Goal: Information Seeking & Learning: Learn about a topic

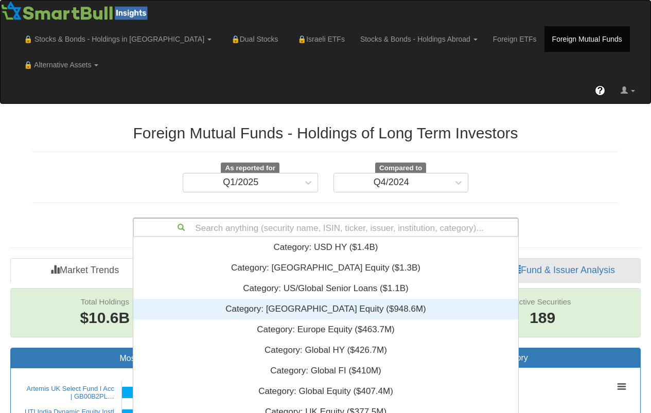
click at [347, 224] on div "Search anything (security name, ISIN, ticker, issuer, institution, category)...…" at bounding box center [326, 228] width 386 height 20
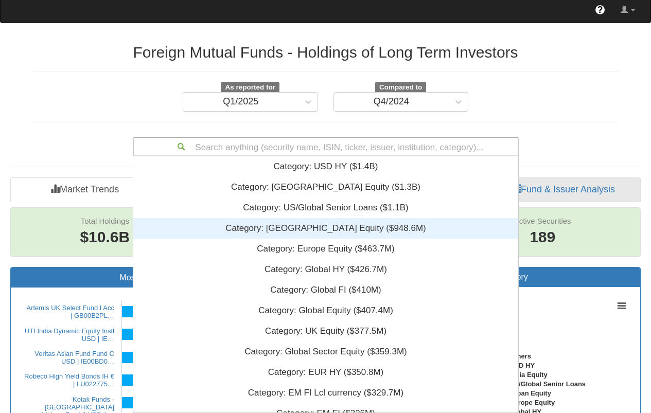
scroll to position [249, 377]
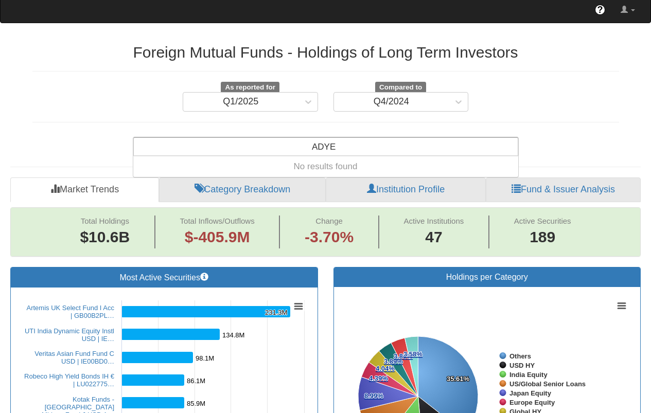
type input "ADYEN"
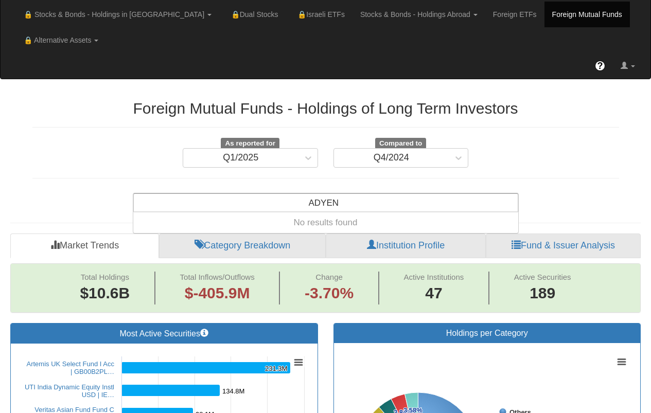
scroll to position [0, 0]
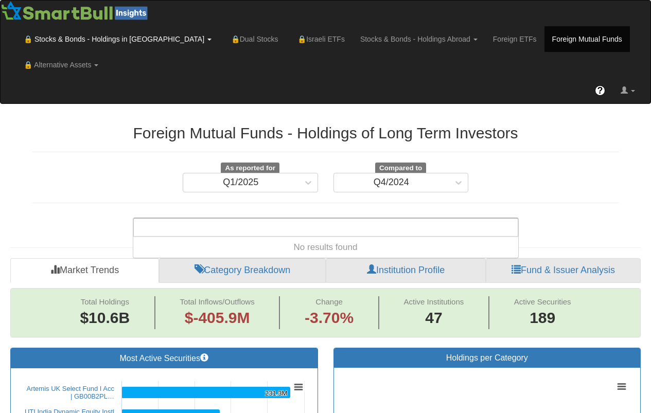
click at [59, 44] on link "🔒 Stocks & Bonds - Holdings in [GEOGRAPHIC_DATA]" at bounding box center [117, 39] width 203 height 26
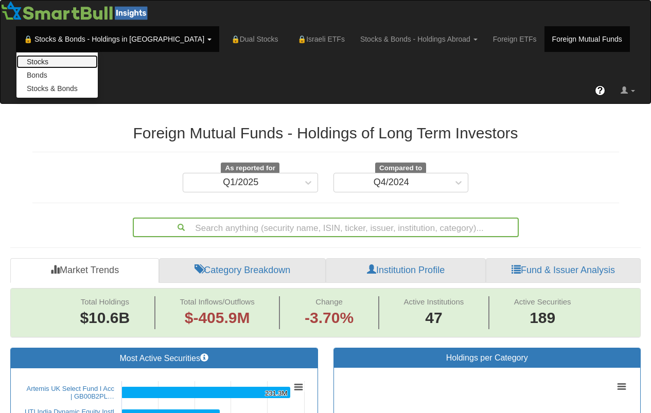
click at [75, 63] on link "Stocks" at bounding box center [56, 61] width 81 height 13
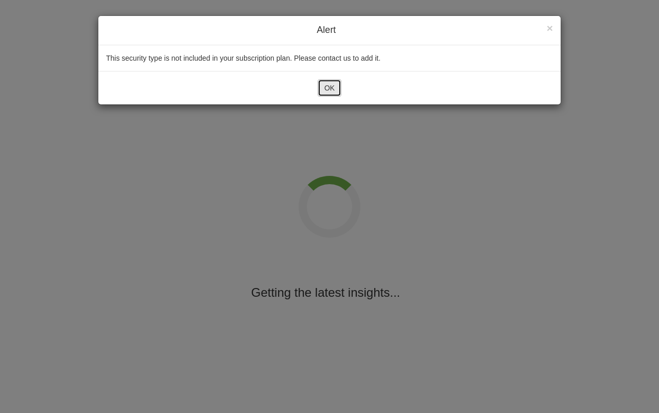
click at [331, 93] on button "OK" at bounding box center [329, 87] width 24 height 17
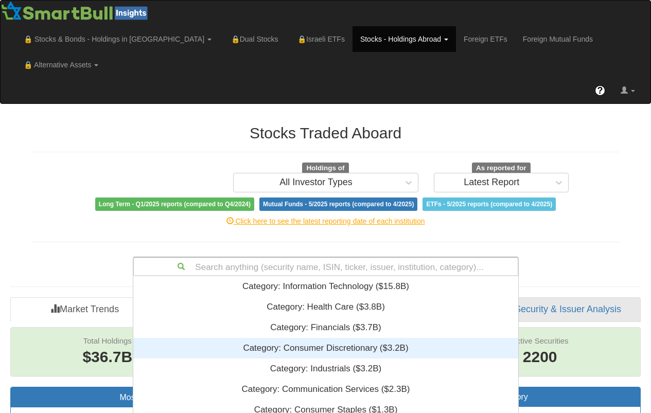
click at [329, 257] on div "Search anything (security name, ISIN, ticker, issuer, institution, category)...…" at bounding box center [326, 267] width 386 height 20
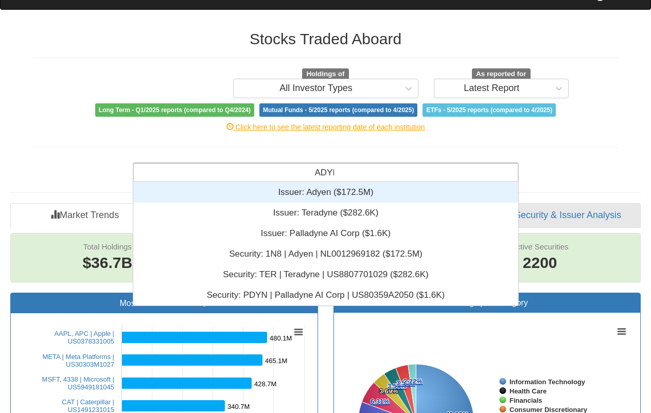
scroll to position [33, 377]
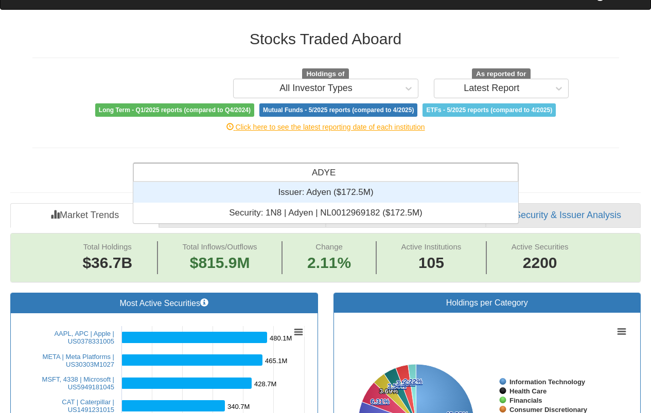
type input "ADYEN"
click at [398, 182] on div "Issuer: ‎Adyen ‎($172.5M)‏" at bounding box center [325, 192] width 385 height 21
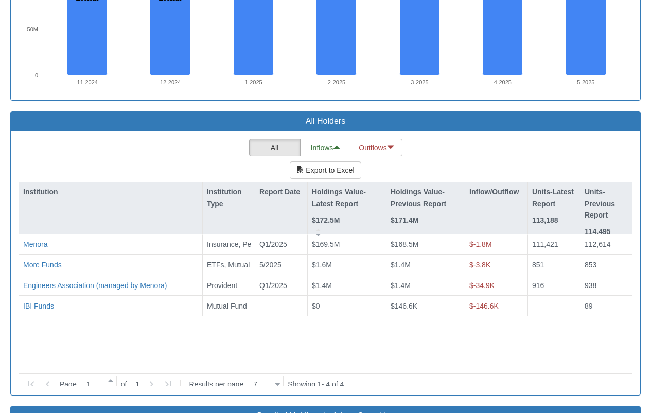
scroll to position [249, 377]
